Goal: Information Seeking & Learning: Understand process/instructions

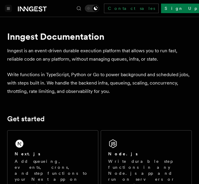
click at [9, 8] on icon "Toggle navigation" at bounding box center [8, 8] width 3 height 3
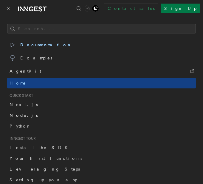
click at [21, 116] on span "Node.js" at bounding box center [24, 115] width 28 height 5
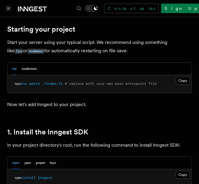
scroll to position [359, 0]
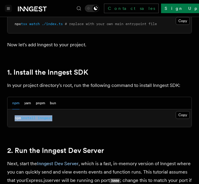
drag, startPoint x: 66, startPoint y: 119, endPoint x: 14, endPoint y: 118, distance: 52.3
click at [14, 118] on pre "npm install inngest" at bounding box center [99, 118] width 184 height 18
click at [183, 114] on button "Copy Copied" at bounding box center [183, 115] width 14 height 8
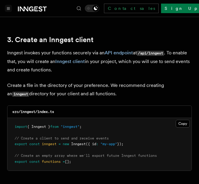
scroll to position [777, 0]
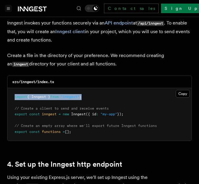
drag, startPoint x: 91, startPoint y: 89, endPoint x: 14, endPoint y: 91, distance: 76.8
click at [14, 91] on pre "import { Inngest } from "inngest" ; // Create a client to send and receive even…" at bounding box center [99, 114] width 184 height 53
copy span "import { Inngest } from "inngest" ;"
drag, startPoint x: 134, startPoint y: 105, endPoint x: 13, endPoint y: 105, distance: 121.3
click at [13, 105] on pre "import { Inngest } from "inngest" ; // Create a client to send and receive even…" at bounding box center [99, 114] width 184 height 53
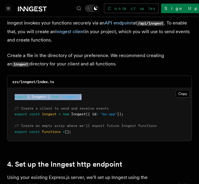
copy span "export const inngest = new Inngest ({ id : "my-app" });"
drag, startPoint x: 13, startPoint y: 125, endPoint x: 78, endPoint y: 127, distance: 64.9
click at [78, 127] on pre "import { Inngest } from "inngest" ; // Create a client to send and receive even…" at bounding box center [99, 114] width 184 height 53
copy span "export const functions = [];"
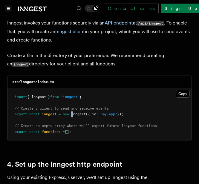
click at [74, 104] on pre "import { Inngest } from "inngest" ; // Create a client to send and receive even…" at bounding box center [99, 114] width 184 height 53
click at [152, 115] on pre "import { Inngest } from "inngest" ; // Create a client to send and receive even…" at bounding box center [99, 114] width 184 height 53
drag, startPoint x: 85, startPoint y: 124, endPoint x: 13, endPoint y: 117, distance: 71.5
click at [13, 117] on pre "import { Inngest } from "inngest" ; // Create a client to send and receive even…" at bounding box center [99, 114] width 184 height 53
copy code "// Create an empty array where we'll export future Inngest functions export con…"
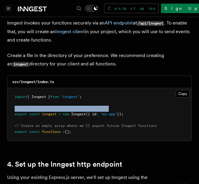
drag, startPoint x: 120, startPoint y: 100, endPoint x: 13, endPoint y: 100, distance: 106.7
click at [13, 100] on pre "import { Inngest } from "inngest" ; // Create a client to send and receive even…" at bounding box center [99, 114] width 184 height 53
copy span "// Create a client to send and receive events"
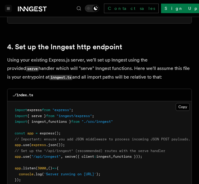
scroll to position [926, 0]
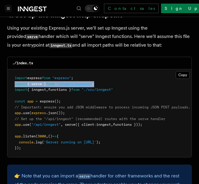
drag, startPoint x: 14, startPoint y: 74, endPoint x: 104, endPoint y: 76, distance: 90.0
click at [104, 76] on pre "import express from "express" ; import { serve } from "inngest/express" ; impor…" at bounding box center [99, 113] width 184 height 88
copy span "import { serve } from "inngest/express" ;"
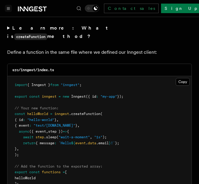
scroll to position [1225, 0]
